Goal: Information Seeking & Learning: Learn about a topic

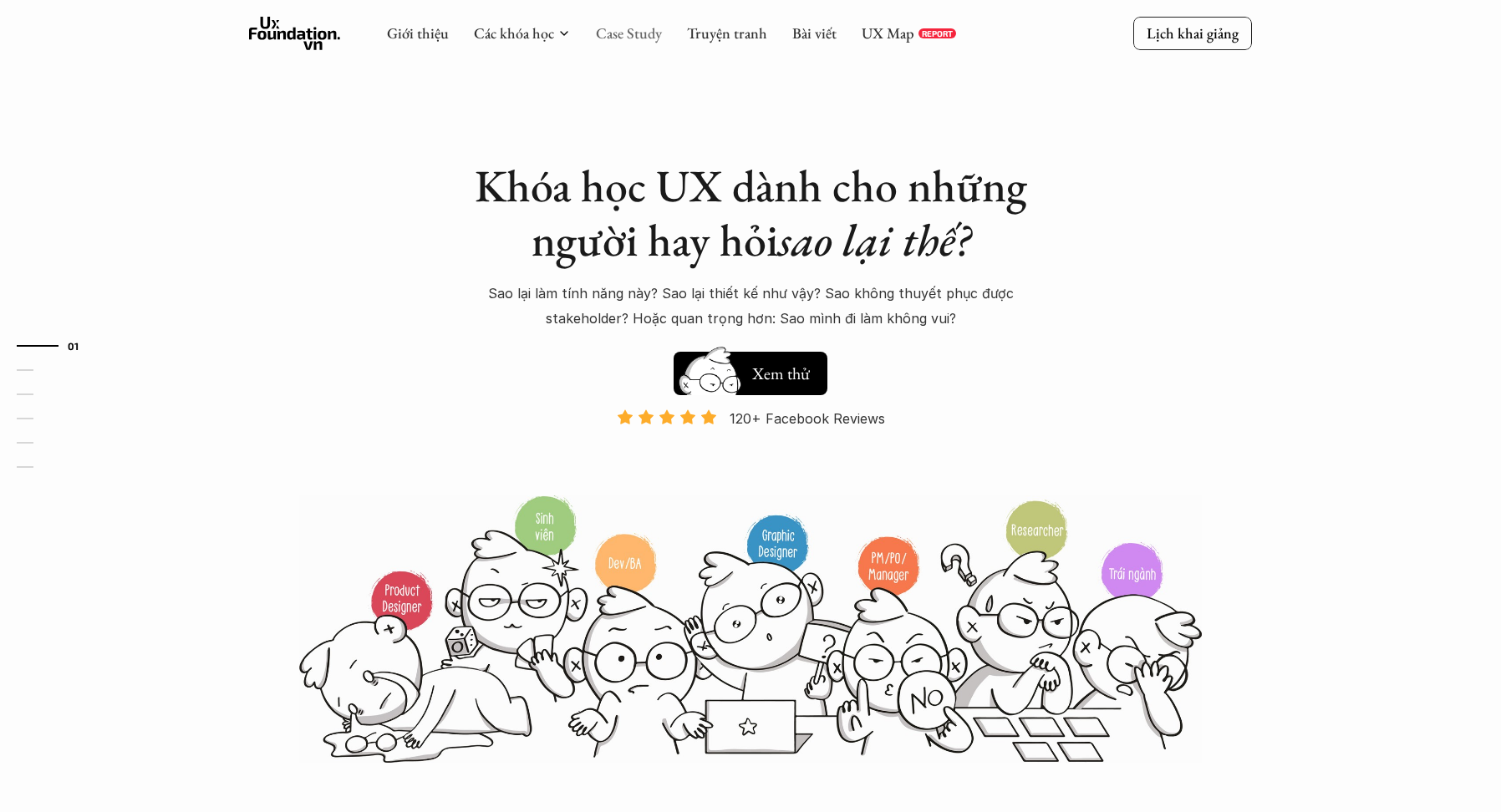
click at [636, 28] on link "Case Study" at bounding box center [628, 33] width 66 height 19
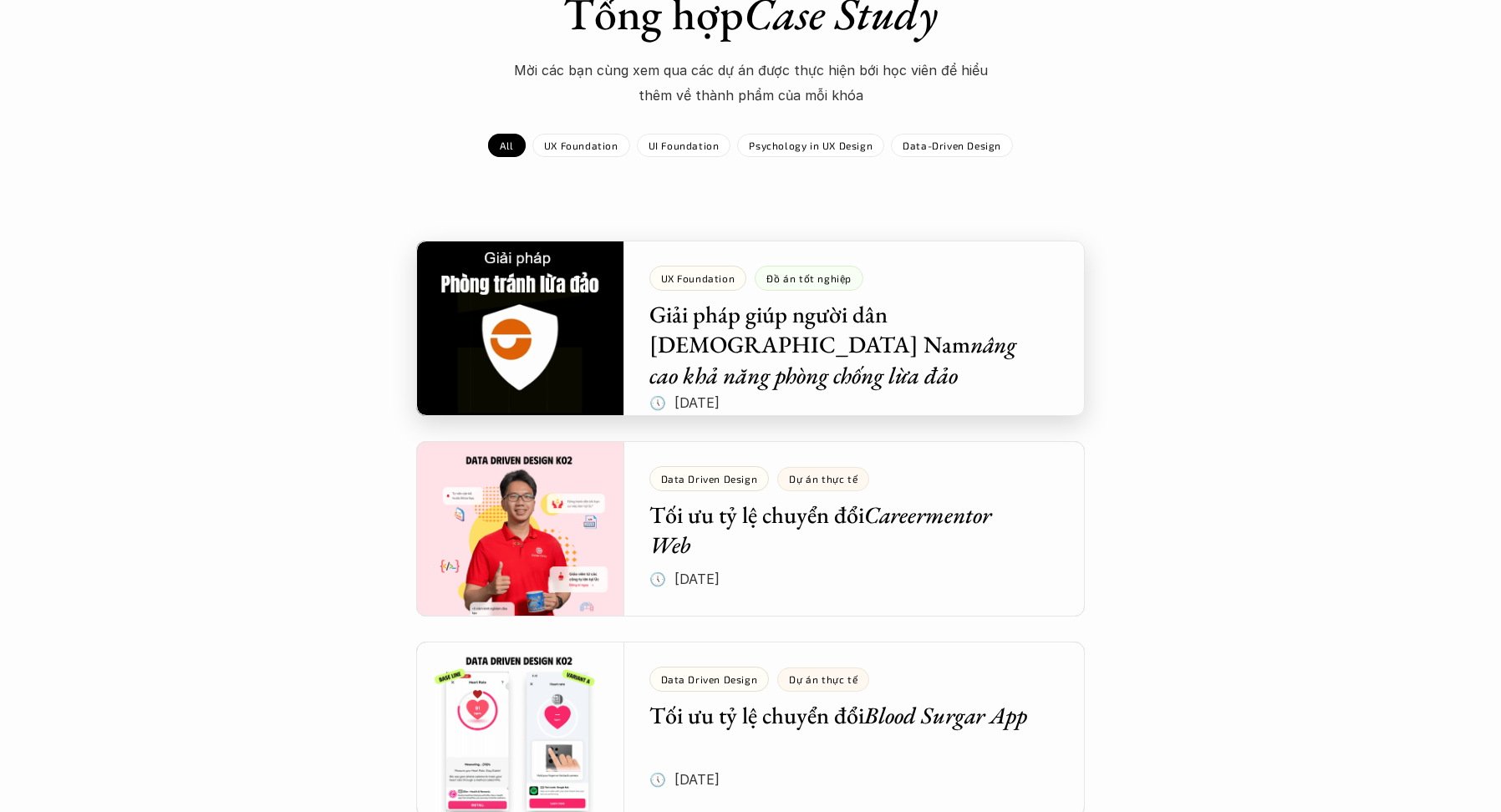
scroll to position [147, 0]
click at [985, 320] on div at bounding box center [750, 327] width 668 height 175
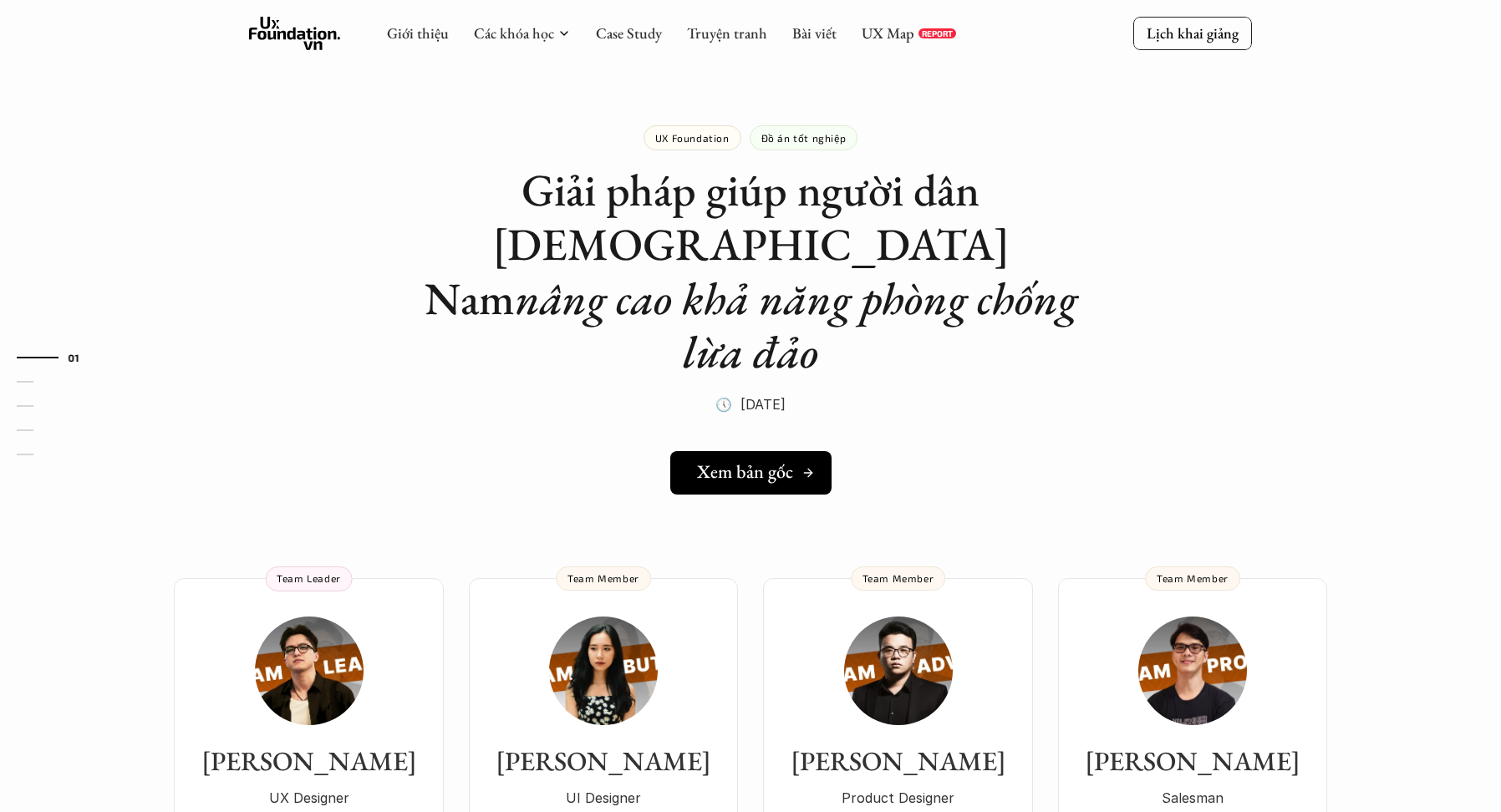
click at [791, 461] on h5 "Xem bản gốc" at bounding box center [745, 471] width 97 height 22
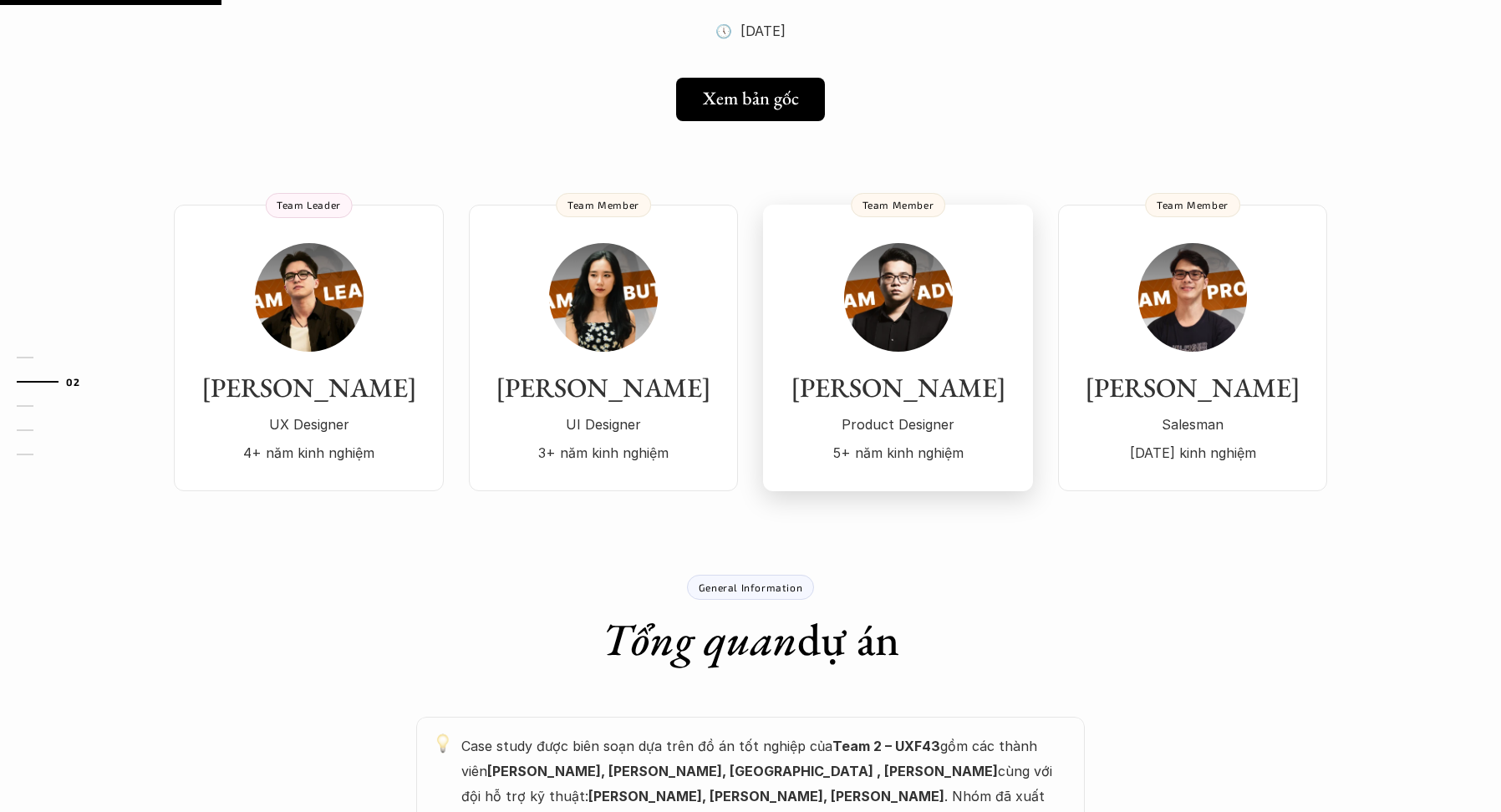
scroll to position [375, 0]
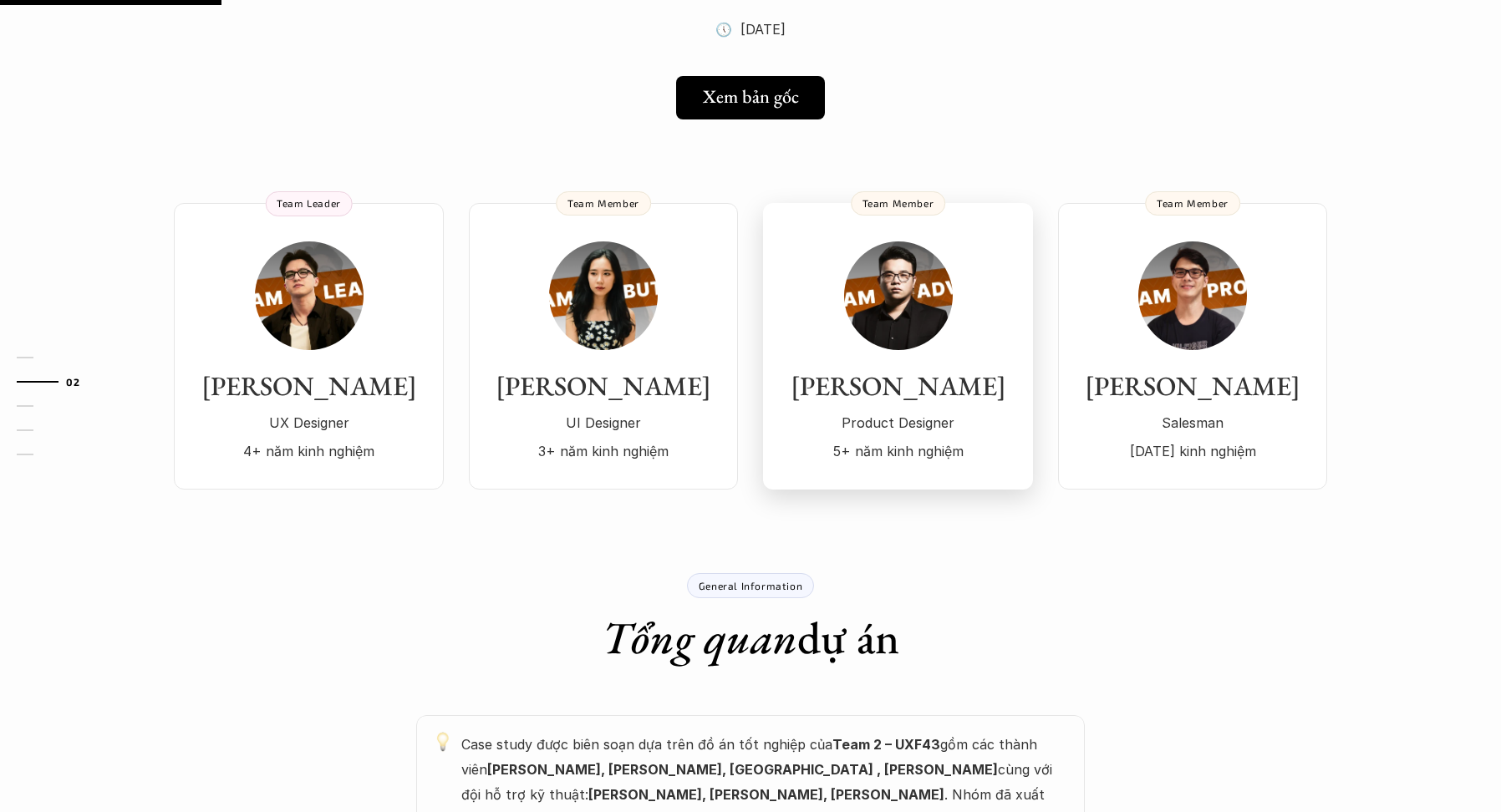
click at [903, 248] on img at bounding box center [898, 295] width 109 height 109
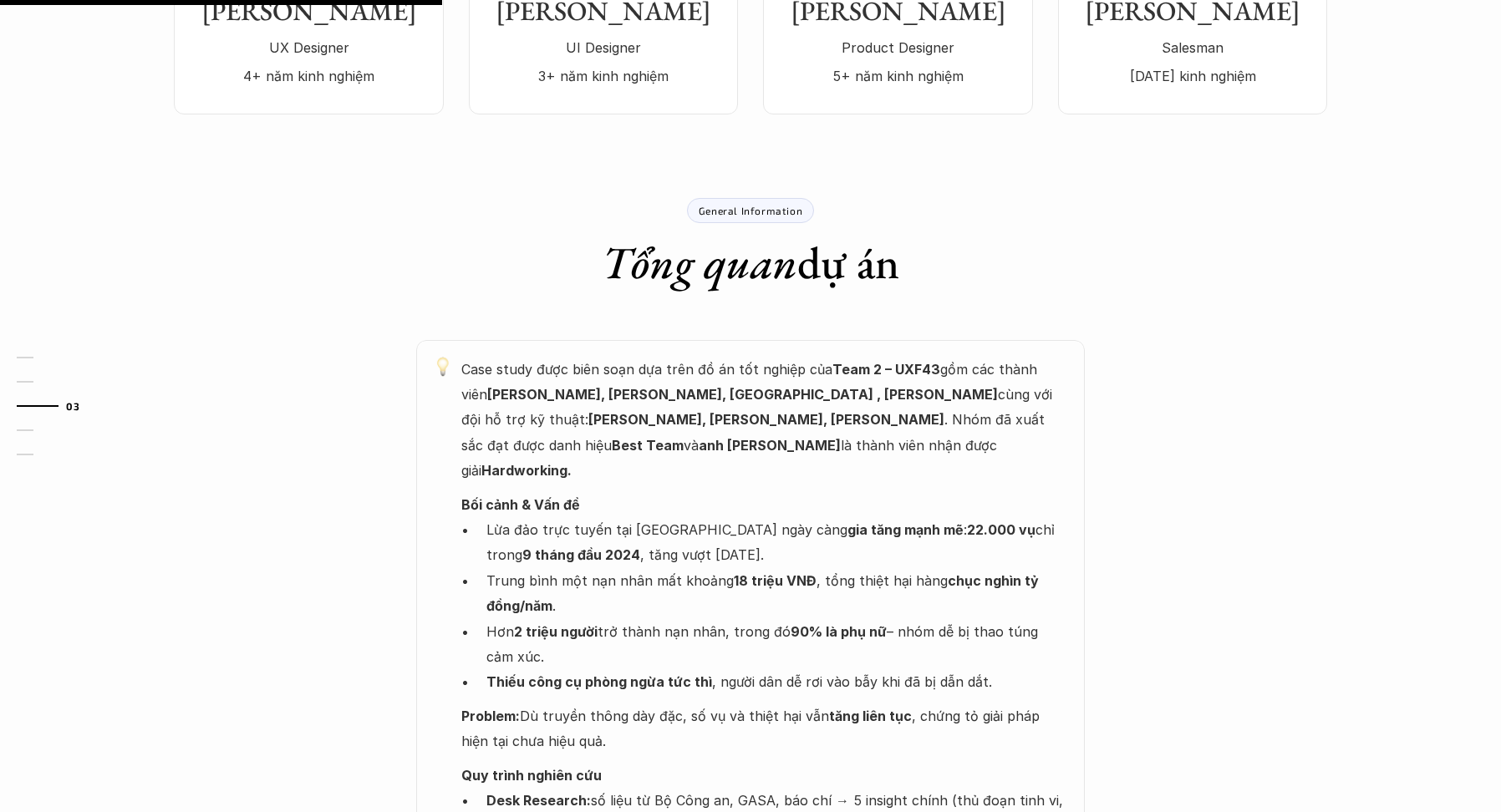
scroll to position [750, 0]
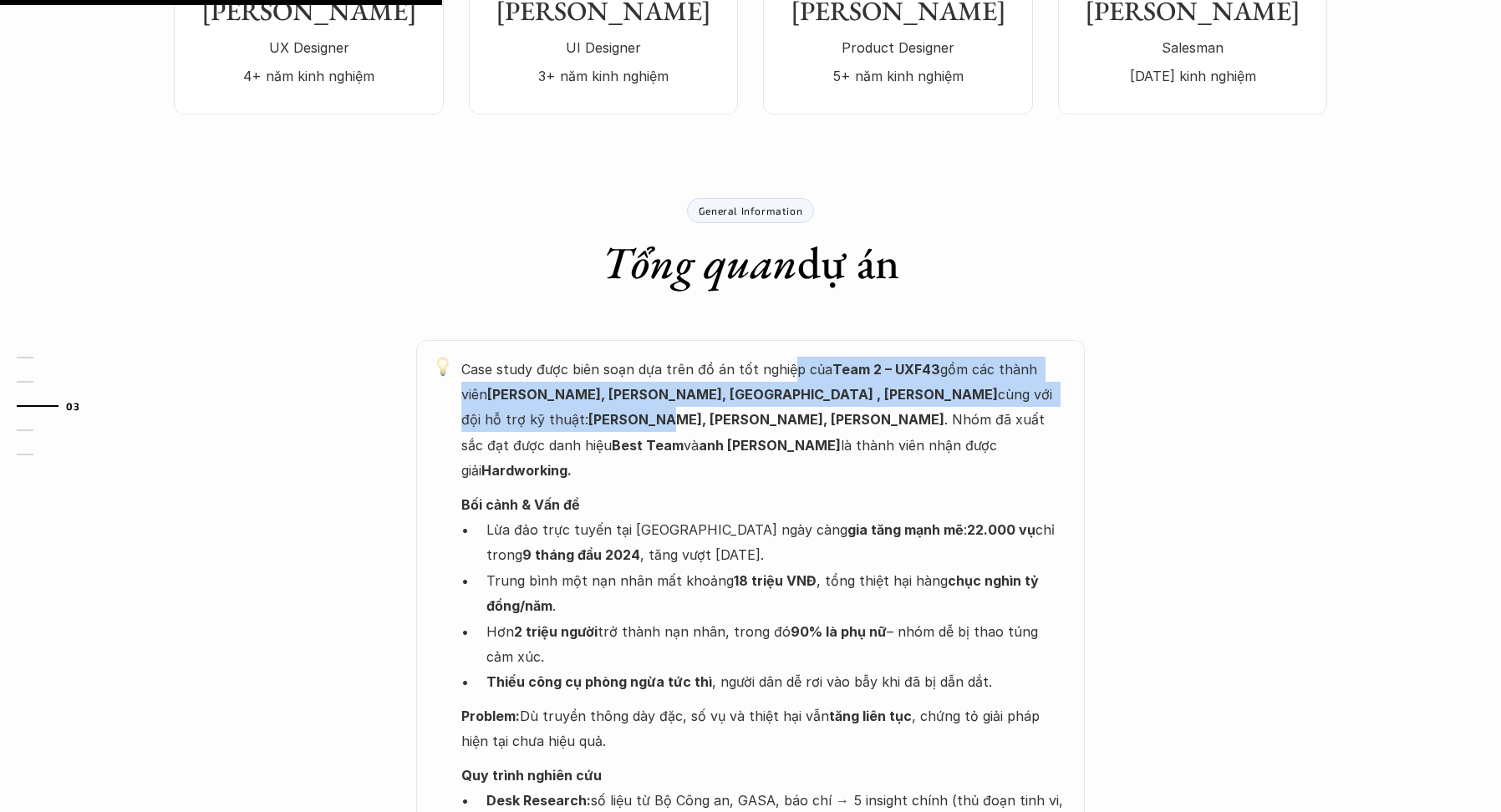
drag, startPoint x: 789, startPoint y: 310, endPoint x: 981, endPoint y: 332, distance: 193.3
click at [980, 357] on p "Case study được biên soạn dựa trên đồ án tốt nghiệp của Team 2 – UXF43 gồm các …" at bounding box center [764, 420] width 607 height 127
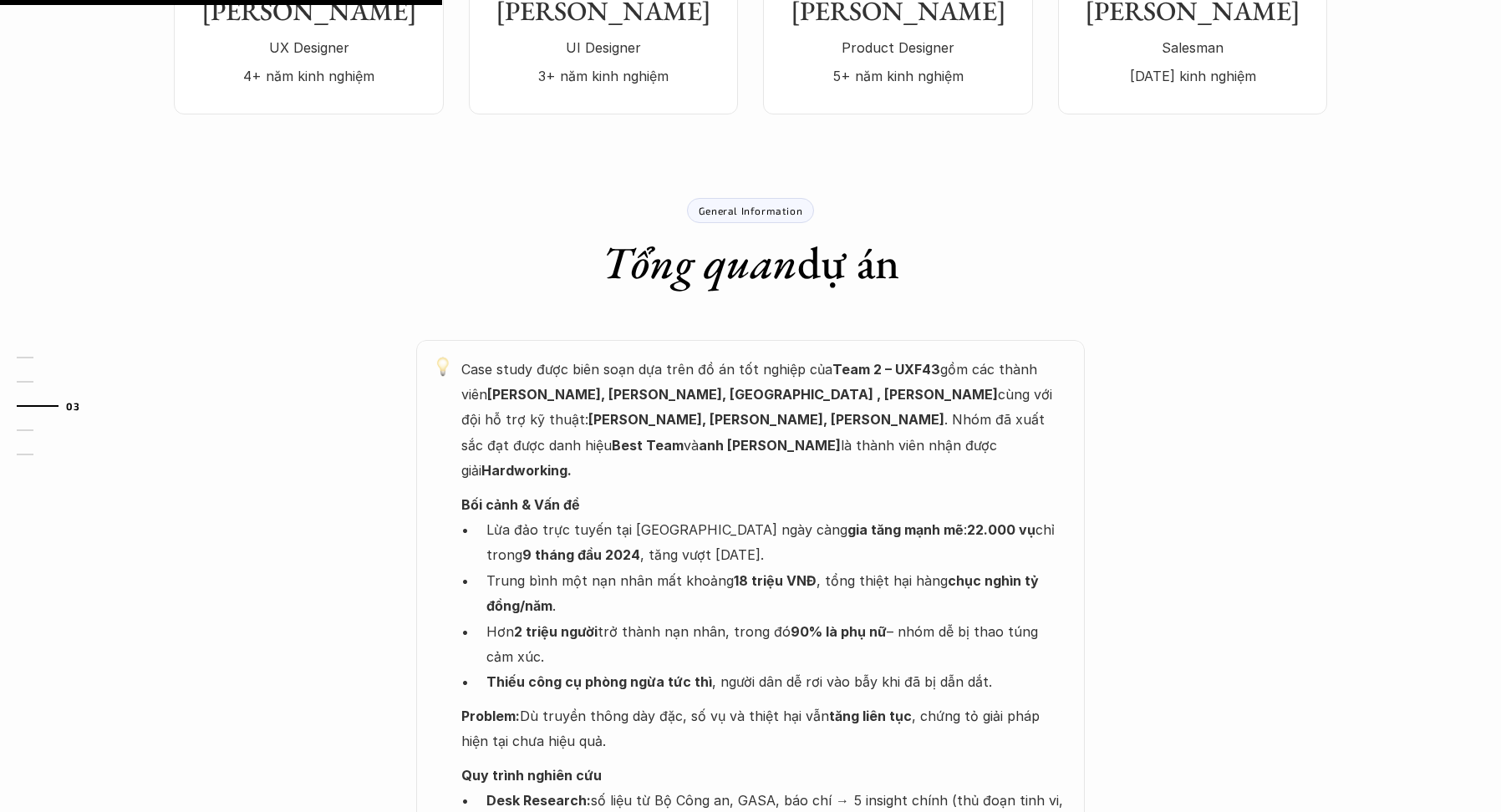
click at [670, 357] on p "Case study được biên soạn dựa trên đồ án tốt nghiệp của Team 2 – UXF43 gồm các …" at bounding box center [764, 420] width 607 height 127
drag, startPoint x: 603, startPoint y: 313, endPoint x: 875, endPoint y: 314, distance: 272.0
click at [876, 357] on p "Case study được biên soạn dựa trên đồ án tốt nghiệp của Team 2 – UXF43 gồm các …" at bounding box center [764, 420] width 607 height 127
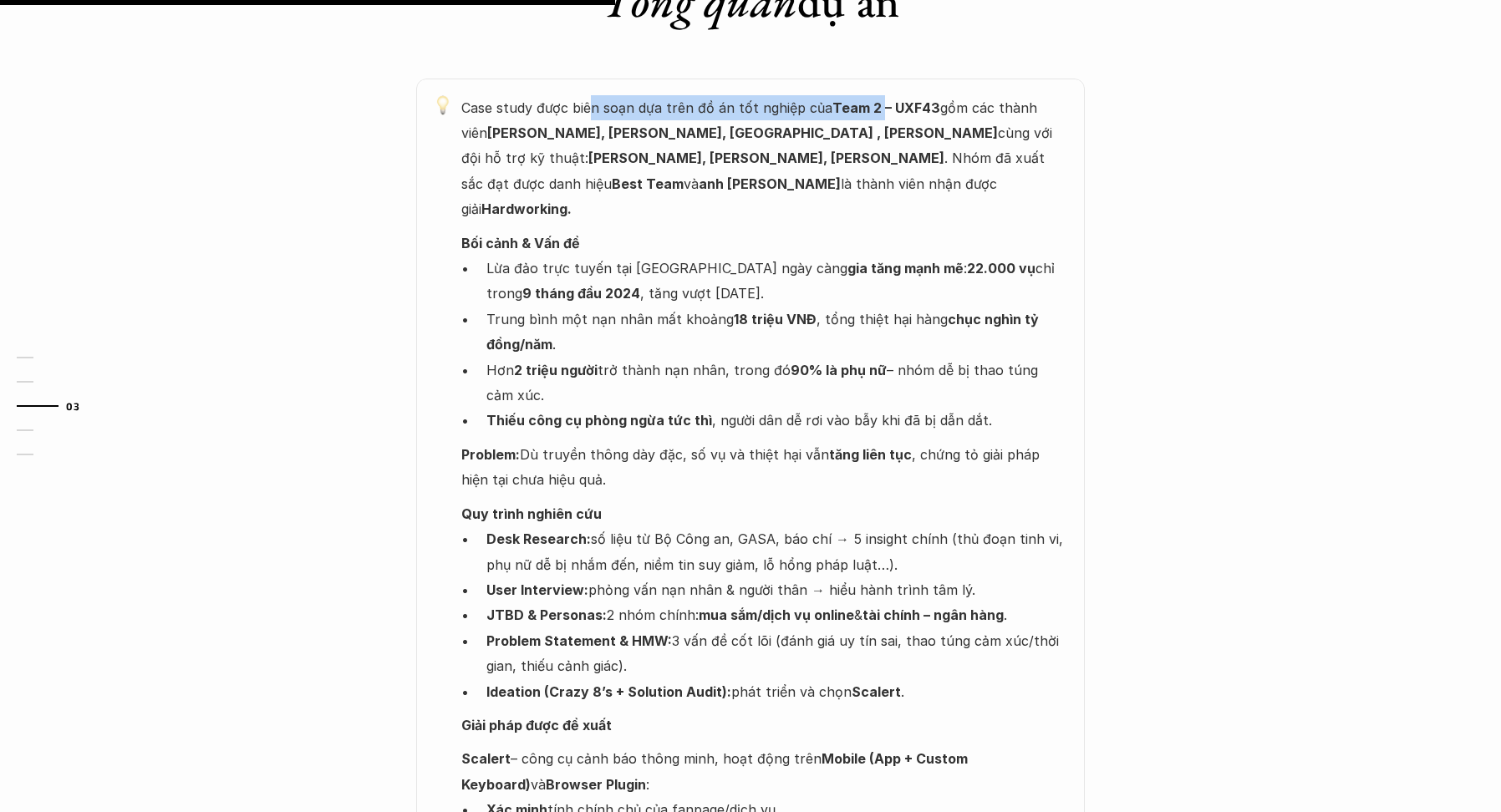
scroll to position [1276, 0]
